Goal: Transaction & Acquisition: Purchase product/service

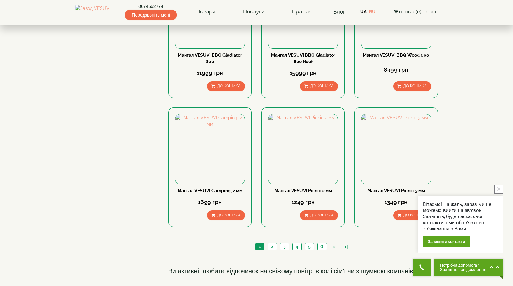
scroll to position [747, 0]
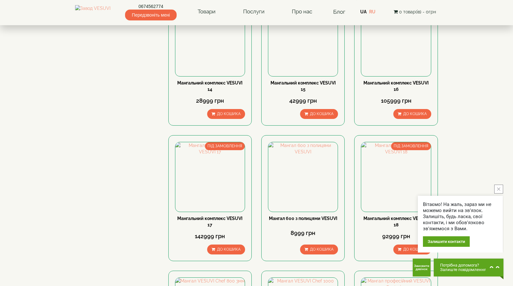
scroll to position [325, 0]
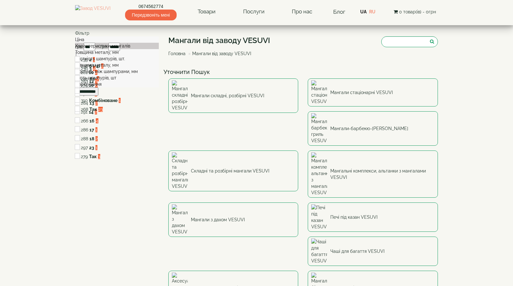
scroll to position [747, 0]
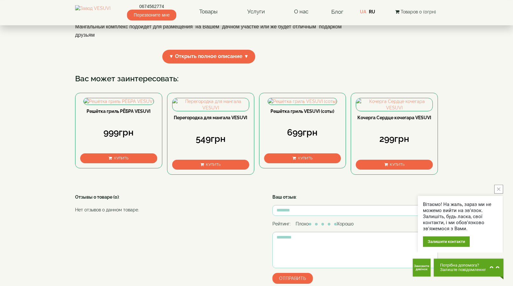
scroll to position [292, 0]
